Goal: Browse casually

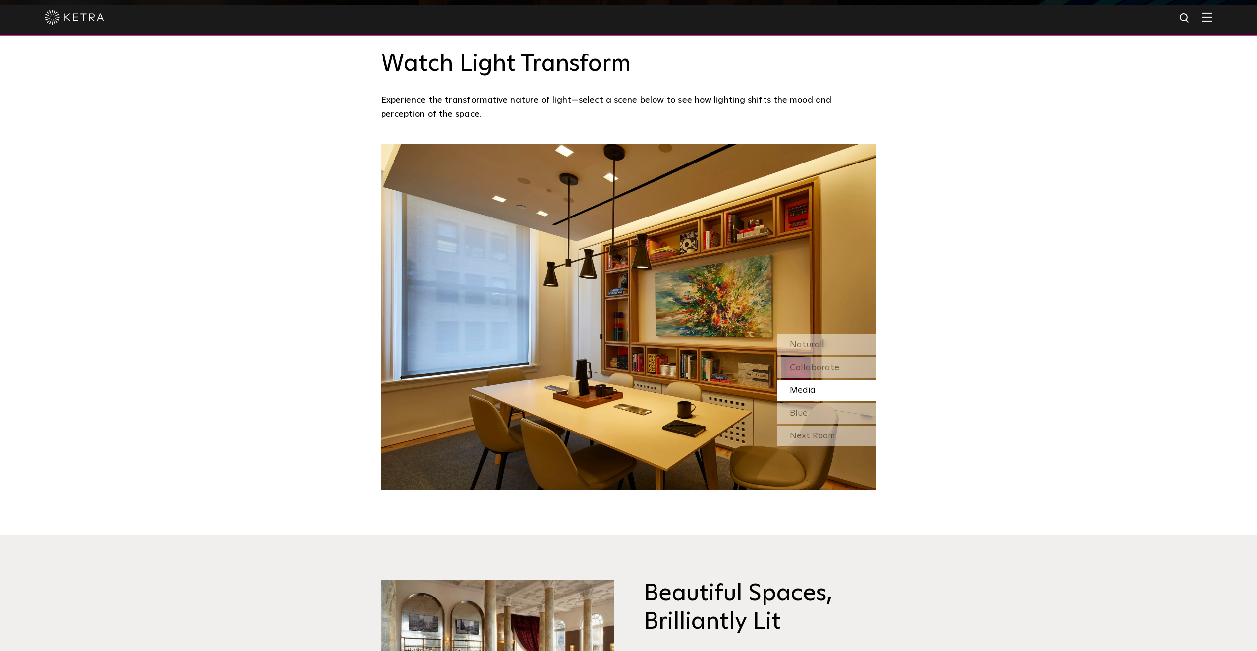
scroll to position [1040, 0]
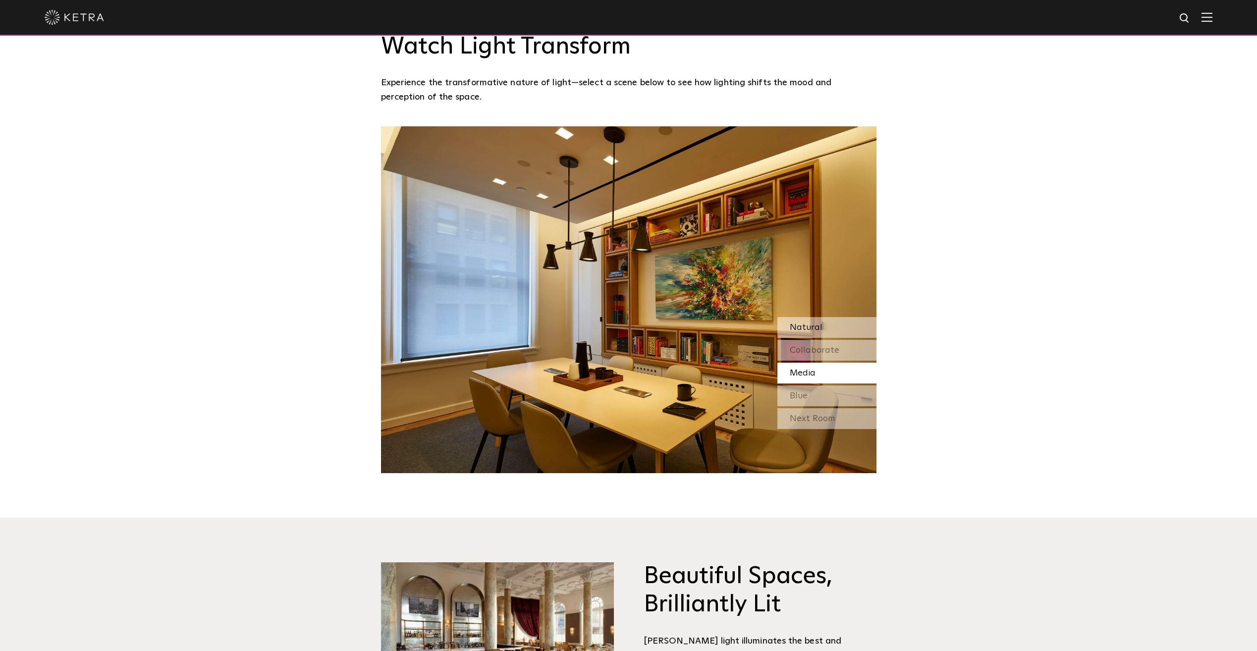
click at [818, 323] on span "Natural" at bounding box center [806, 327] width 33 height 9
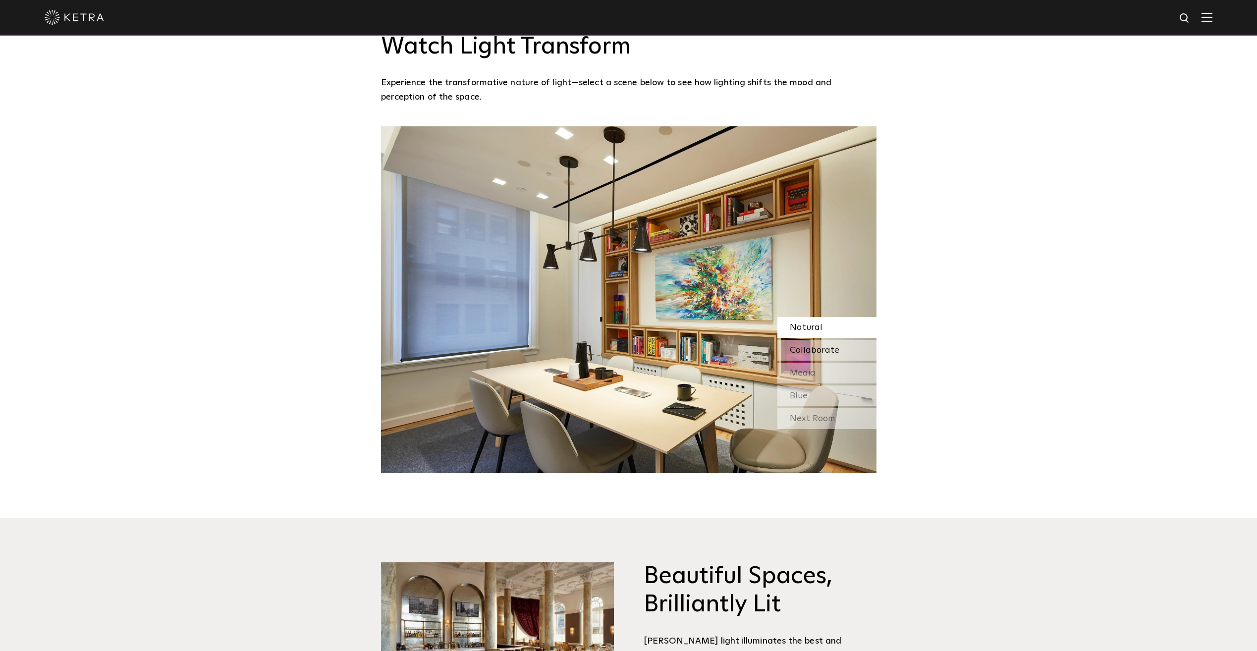
click at [813, 346] on span "Collaborate" at bounding box center [815, 350] width 50 height 9
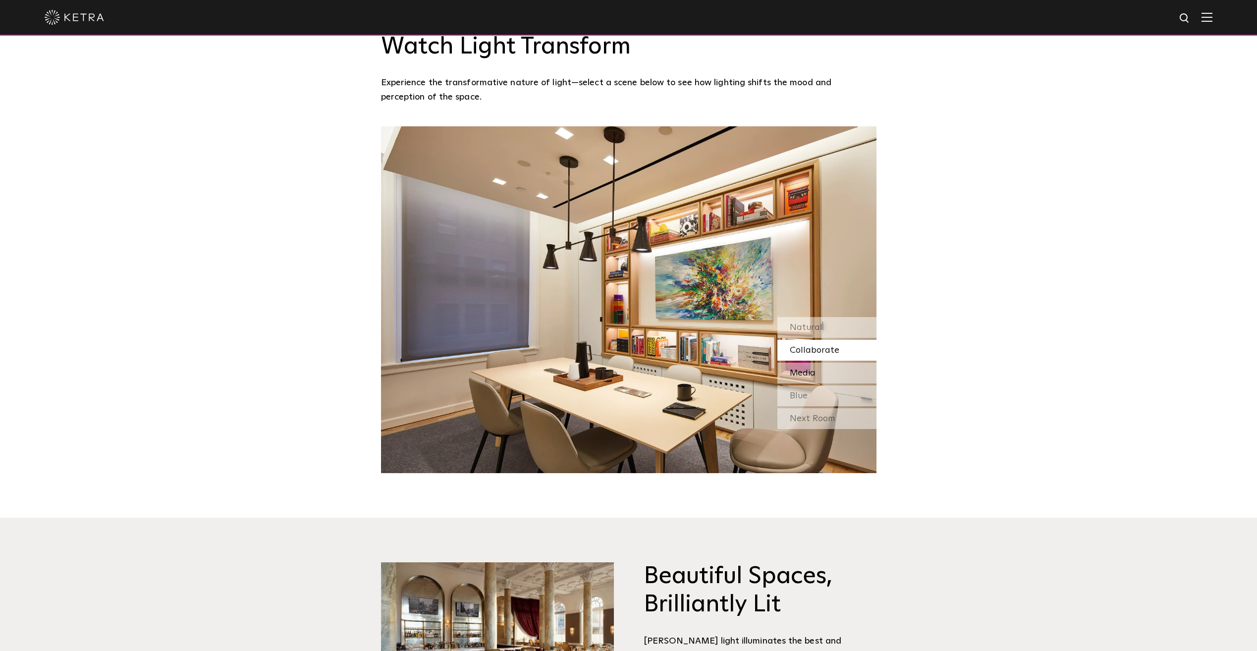
click at [811, 369] on span "Media" at bounding box center [803, 373] width 26 height 9
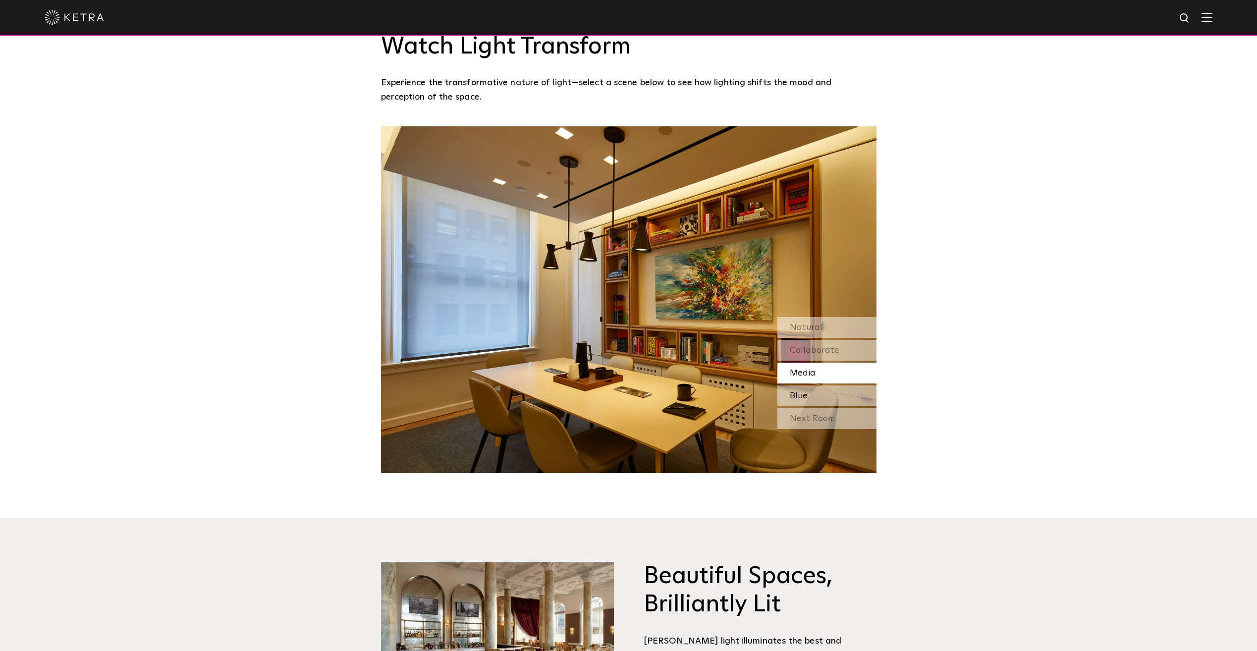
click at [810, 385] on div "Blue" at bounding box center [826, 395] width 99 height 21
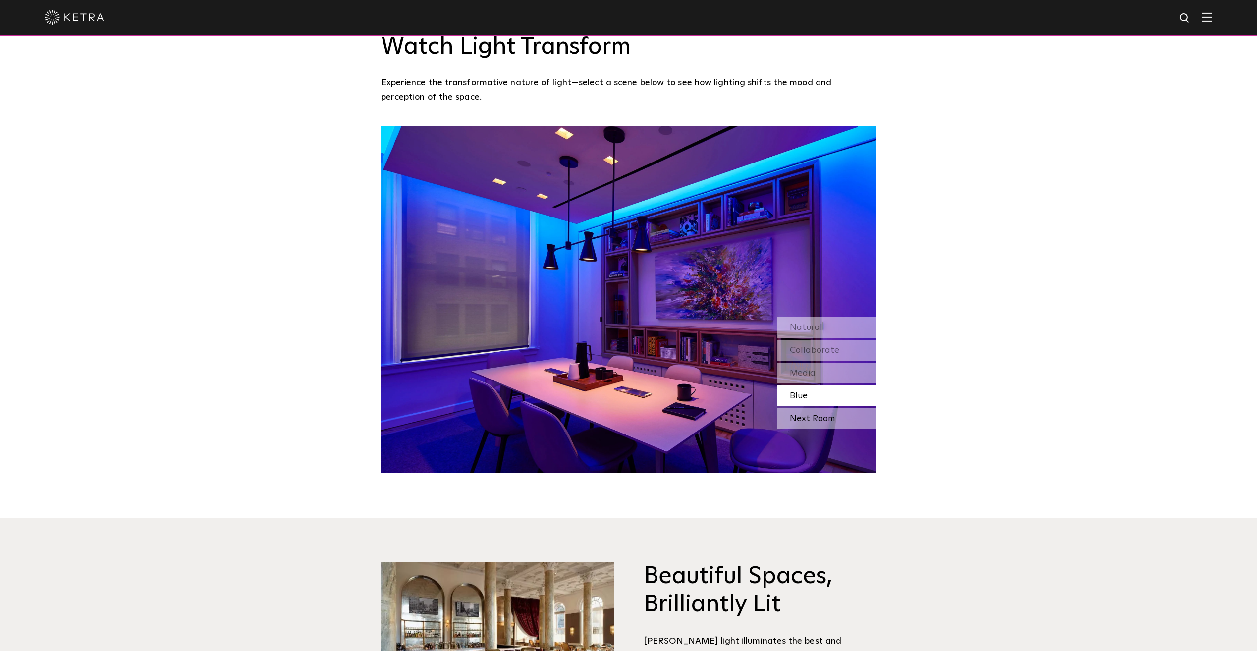
click at [807, 408] on div "Next Room" at bounding box center [826, 418] width 99 height 21
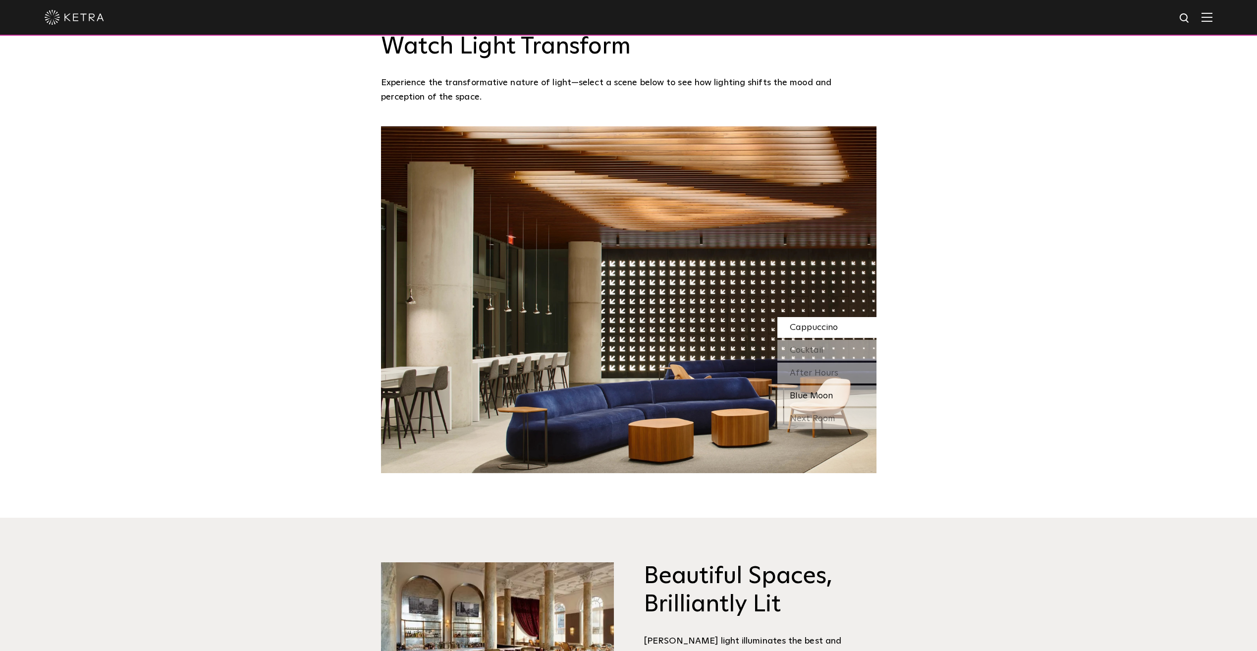
click at [809, 391] on span "Blue Moon" at bounding box center [811, 395] width 43 height 9
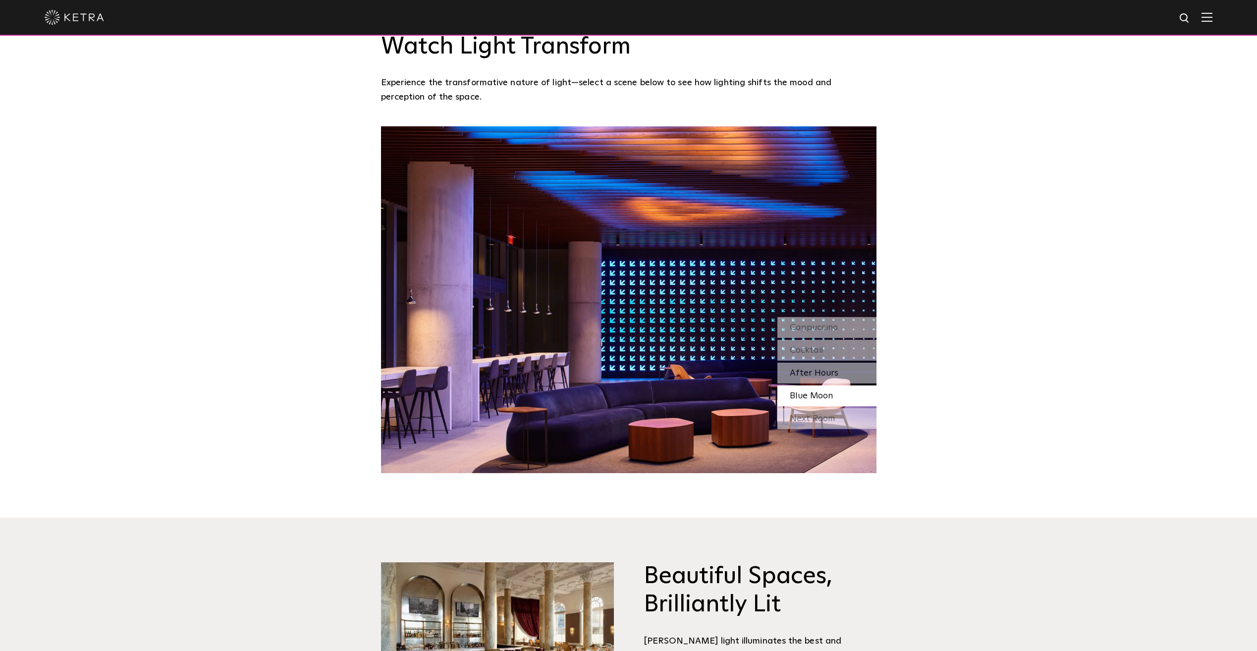
click at [810, 369] on span "After Hours" at bounding box center [814, 373] width 49 height 9
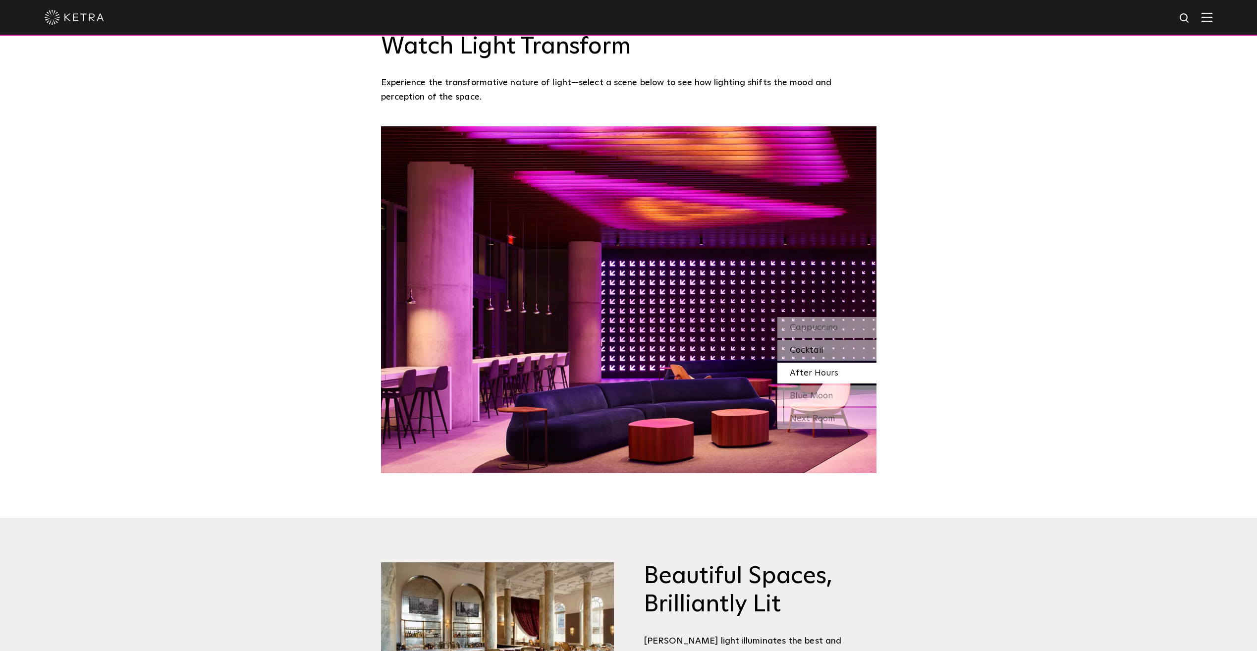
click at [813, 346] on span "Cocktail" at bounding box center [807, 350] width 34 height 9
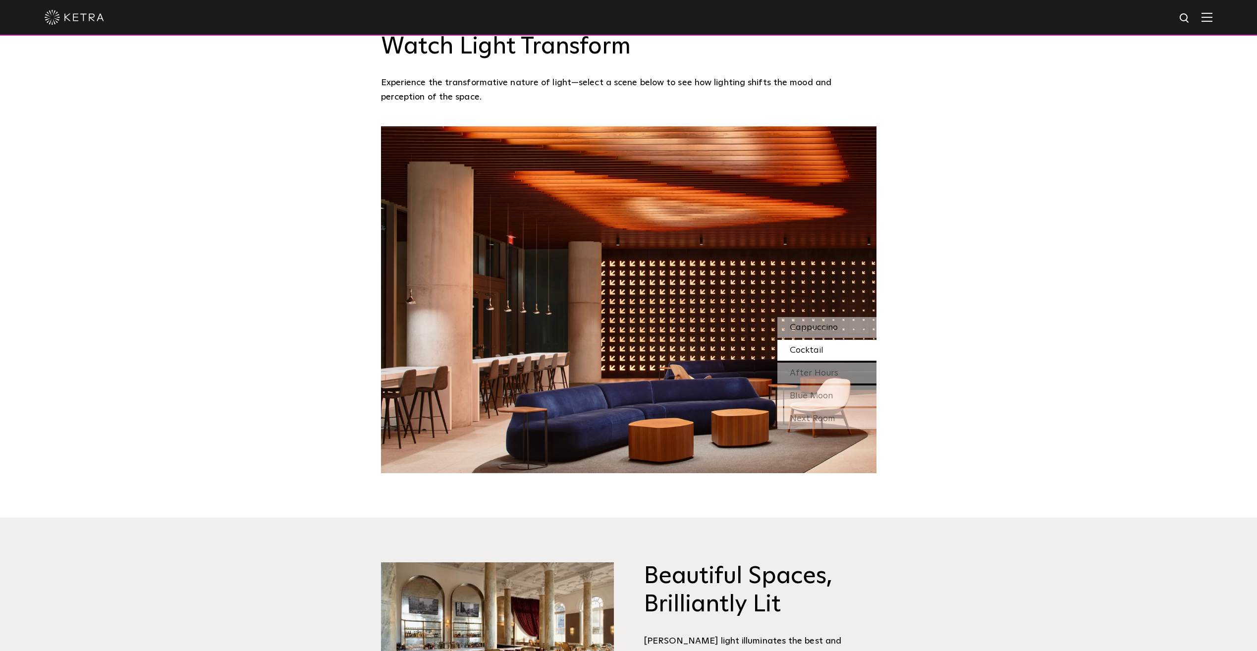
click at [814, 323] on span "Cappuccino" at bounding box center [814, 327] width 48 height 9
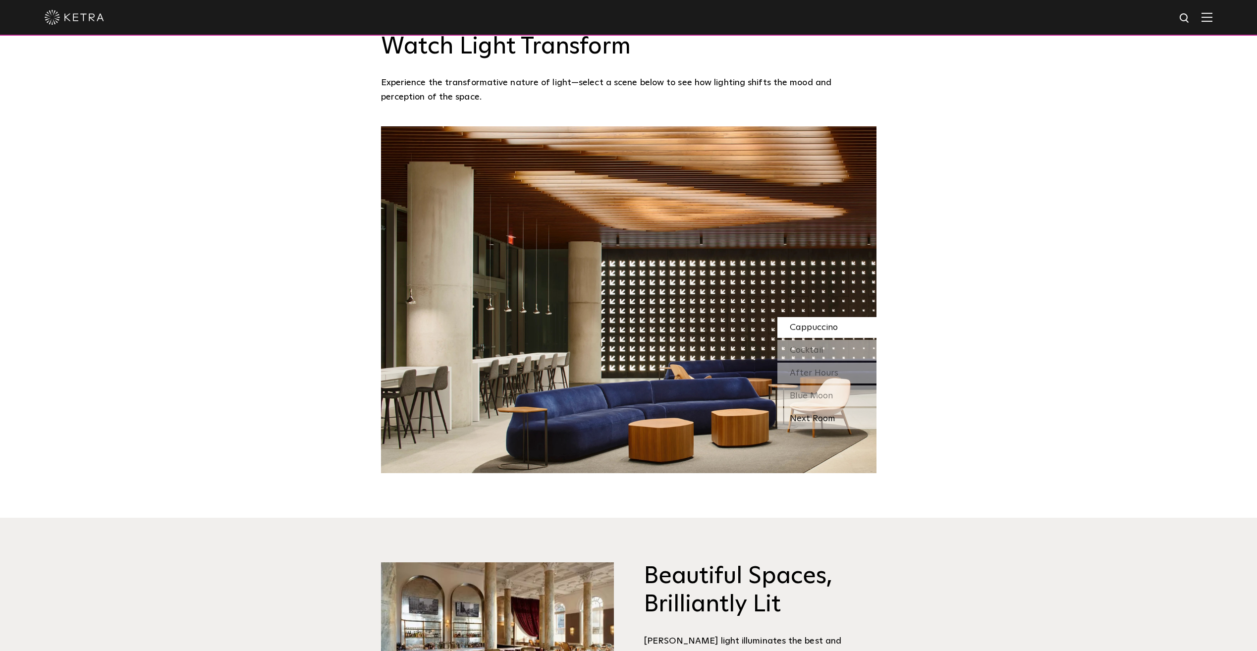
click at [811, 408] on div "Next Room" at bounding box center [826, 418] width 99 height 21
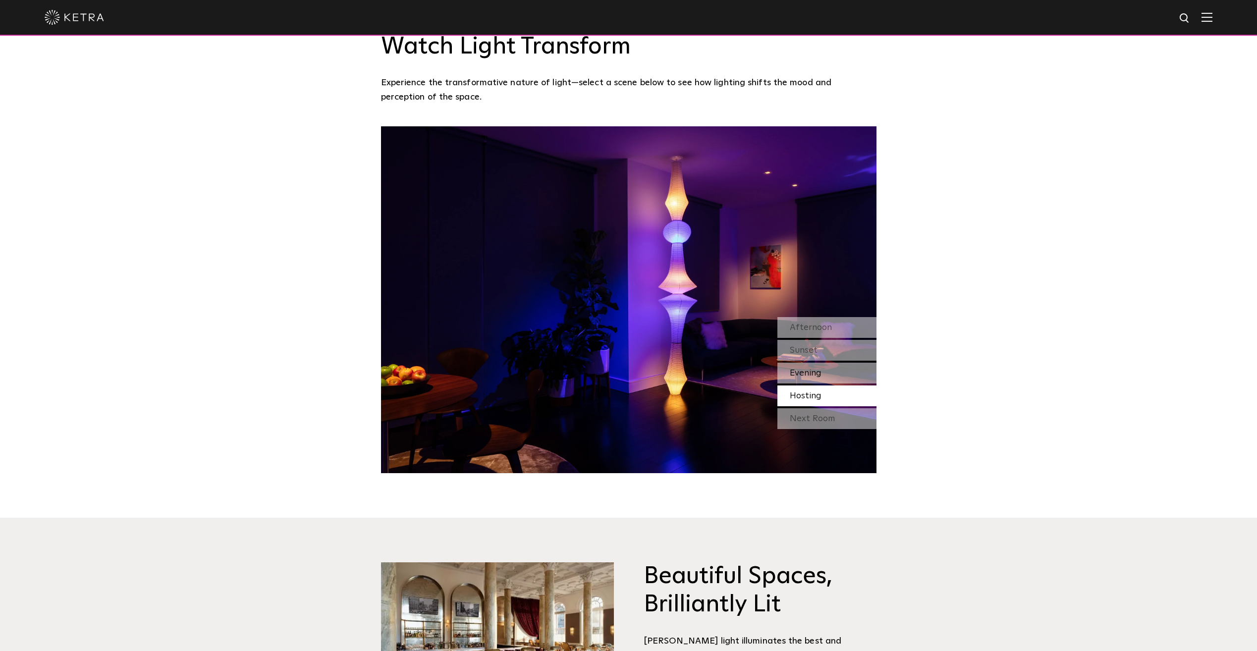
click at [808, 369] on span "Evening" at bounding box center [806, 373] width 32 height 9
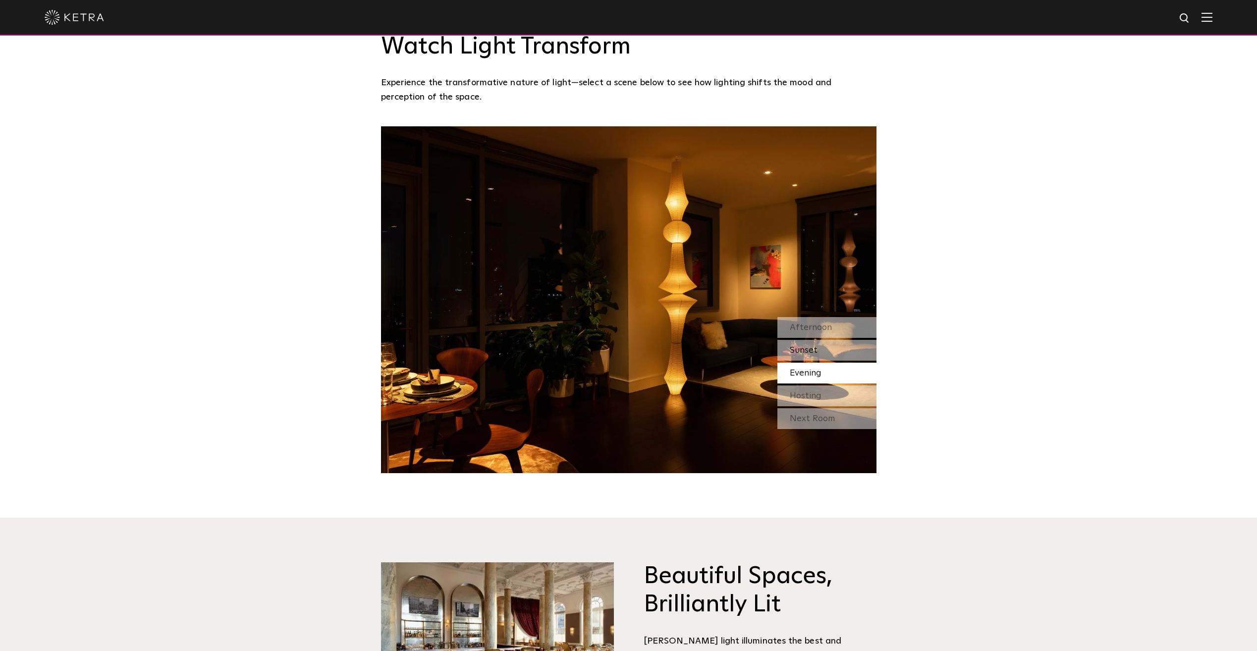
click at [810, 346] on span "Sunset" at bounding box center [804, 350] width 28 height 9
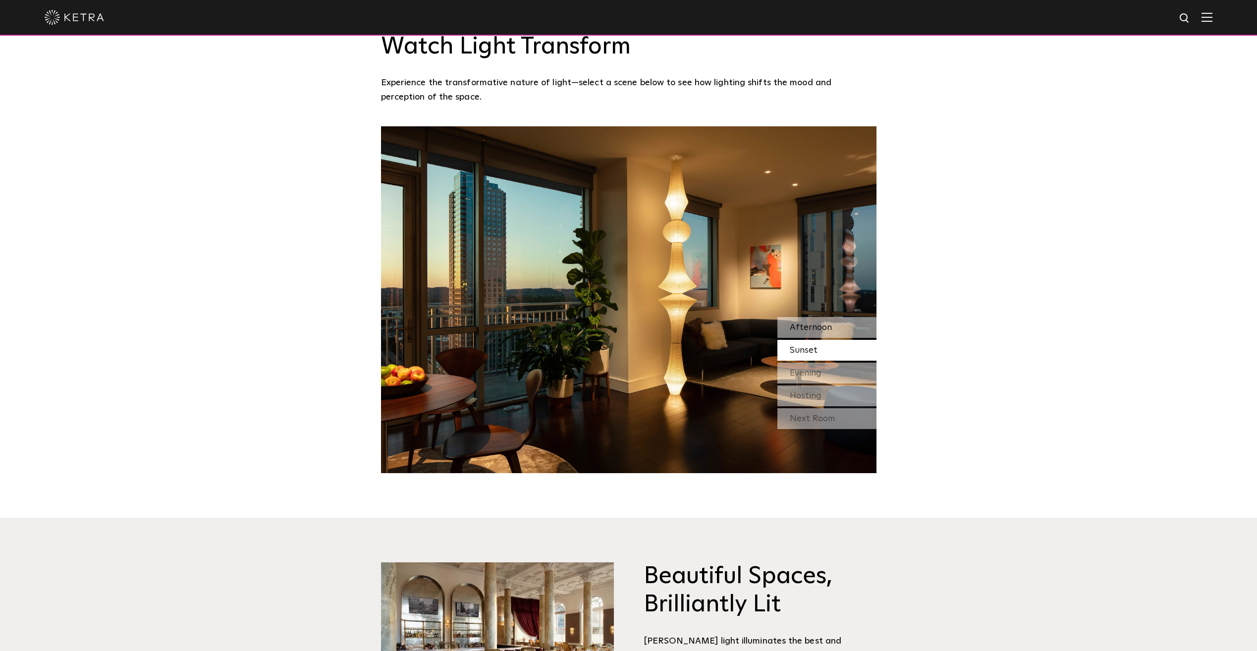
click at [812, 323] on span "Afternoon" at bounding box center [811, 327] width 42 height 9
